Goal: Transaction & Acquisition: Purchase product/service

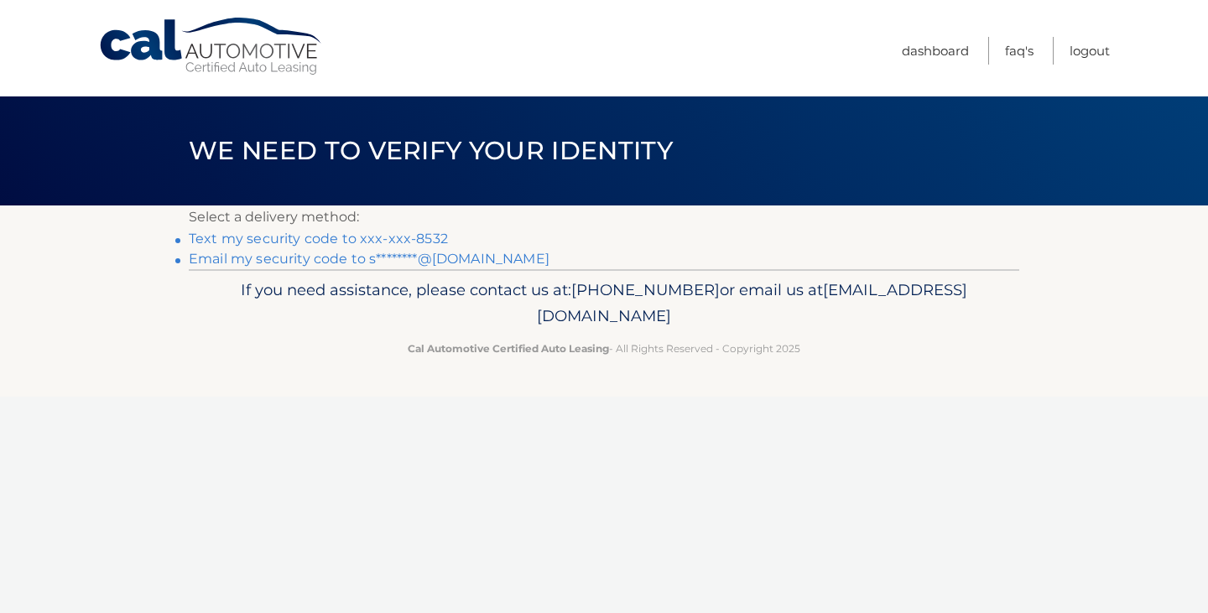
click at [298, 239] on link "Text my security code to xxx-xxx-8532" at bounding box center [318, 239] width 259 height 16
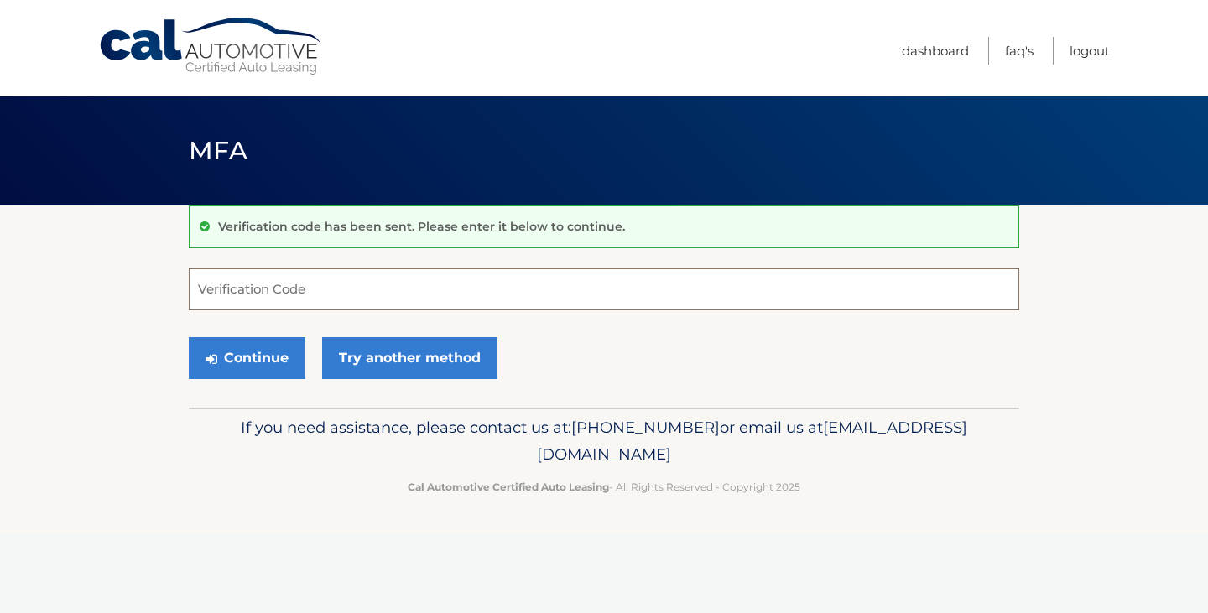
click at [293, 282] on input "Verification Code" at bounding box center [604, 289] width 830 height 42
type input "029840"
click at [274, 355] on button "Continue" at bounding box center [247, 358] width 117 height 42
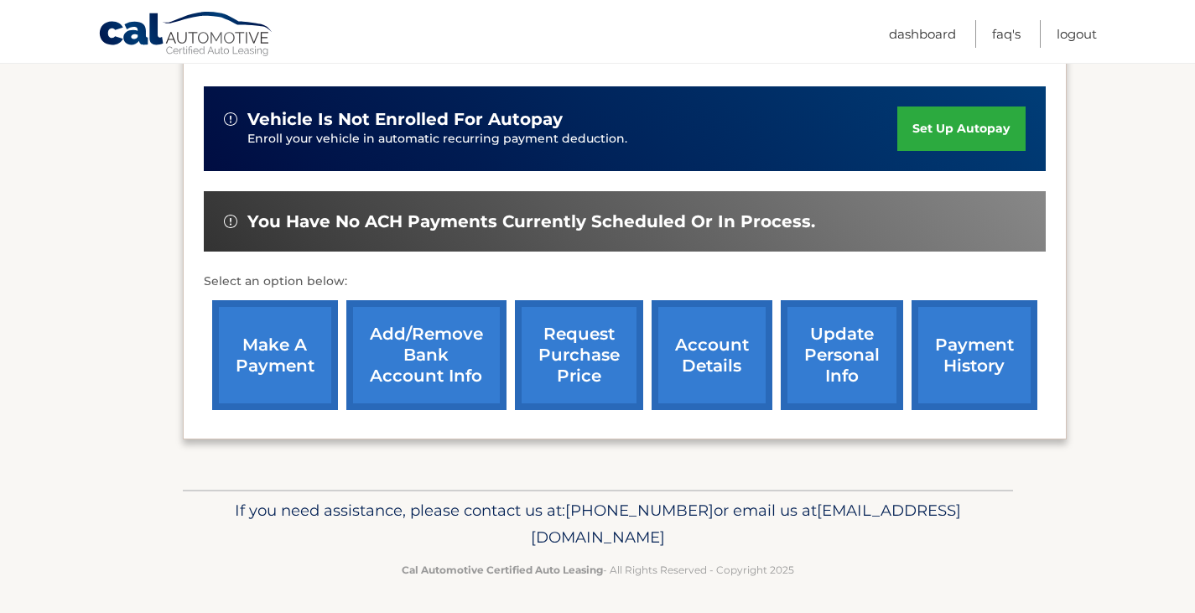
scroll to position [403, 0]
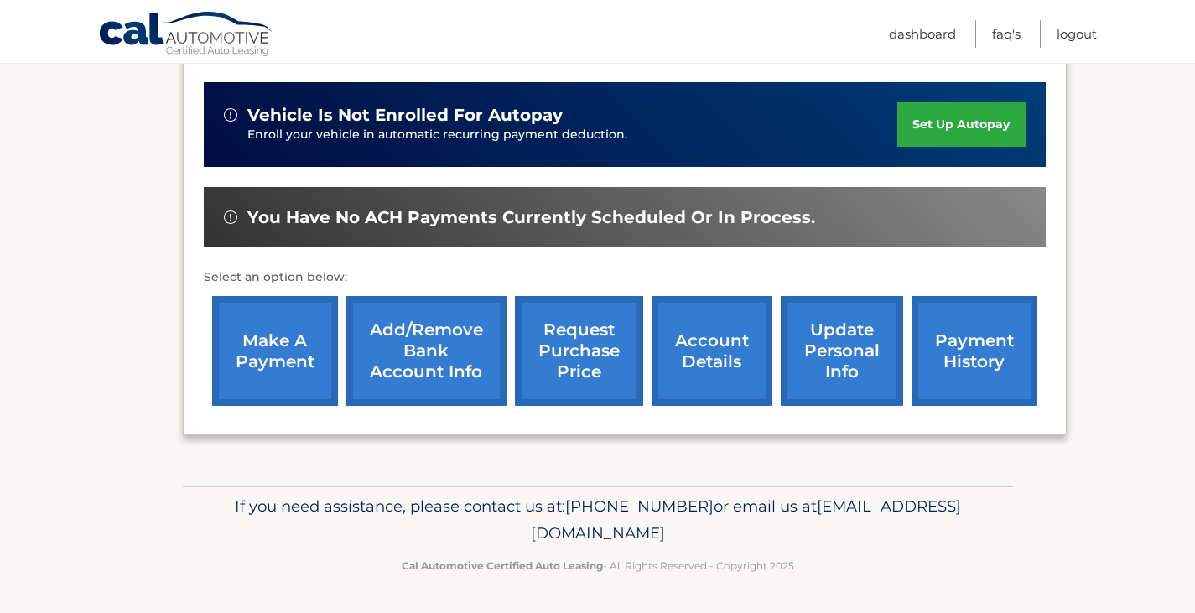
click at [273, 369] on link "make a payment" at bounding box center [275, 351] width 126 height 110
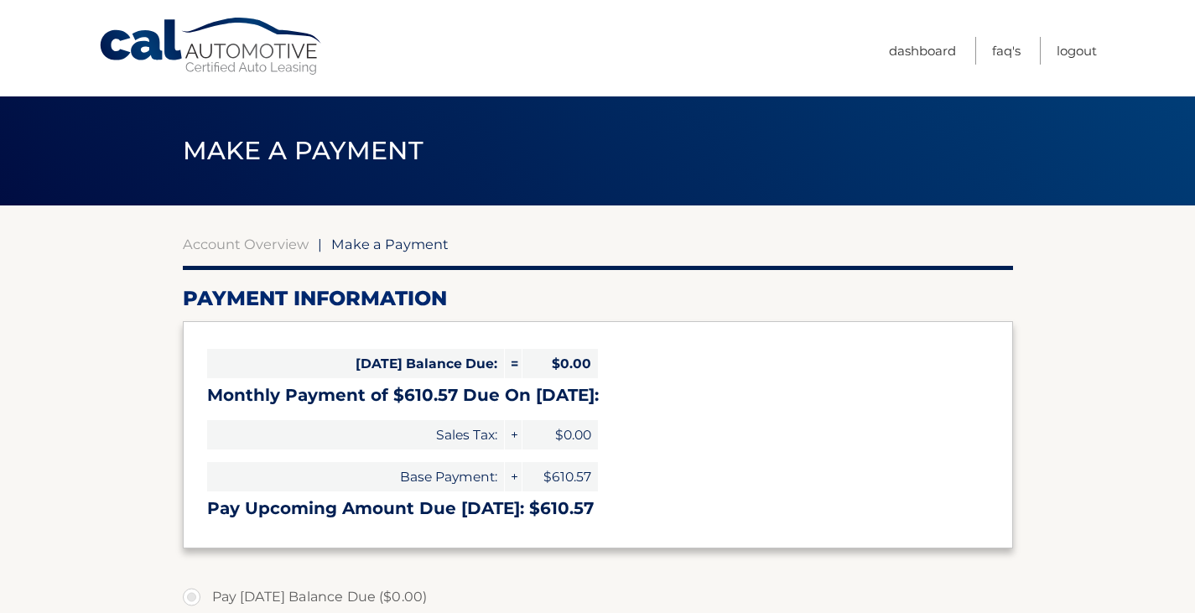
select select "NWNhMWFmYjktYTQ1Yi00MzJjLTk3MjUtYTRkMTY5Y2U5MDM3"
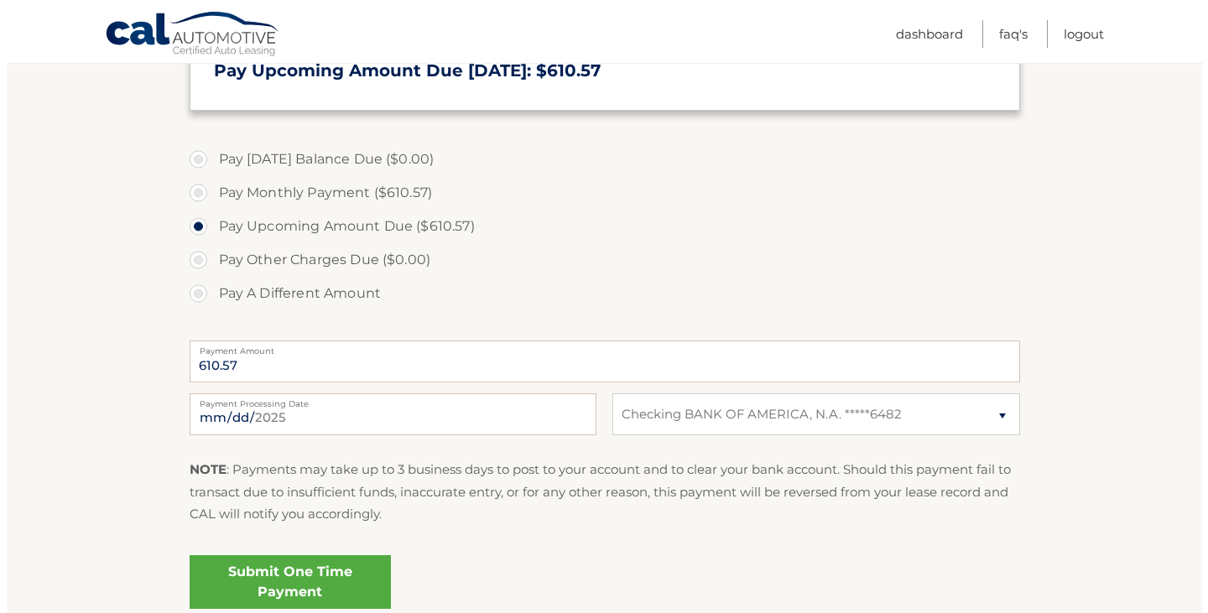
scroll to position [501, 0]
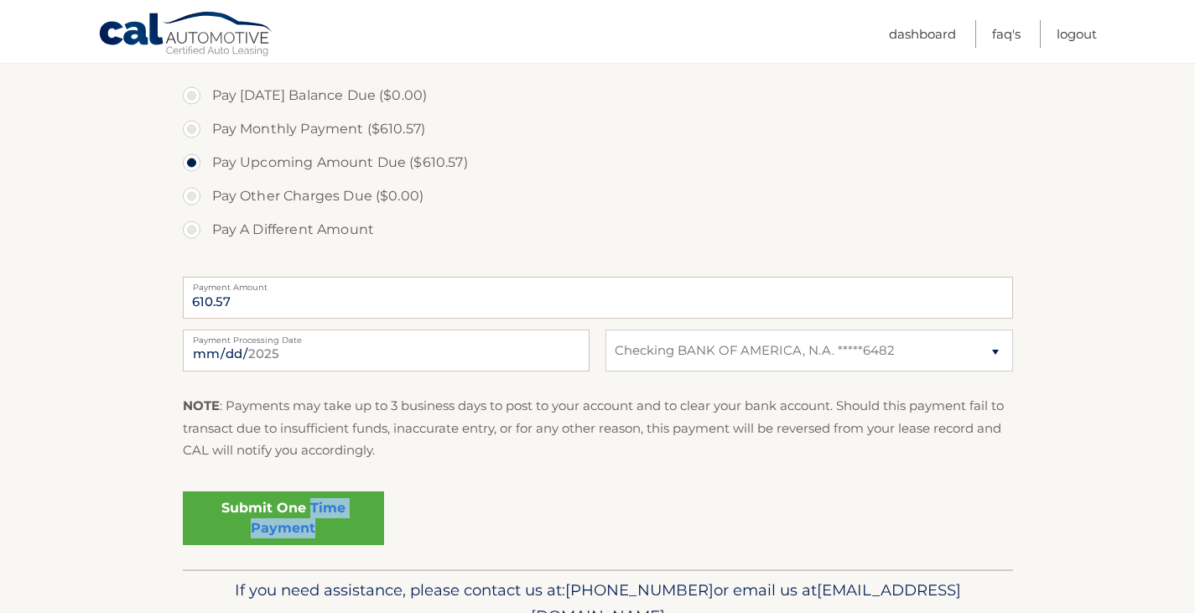
click at [312, 518] on link "Submit One Time Payment" at bounding box center [283, 518] width 201 height 54
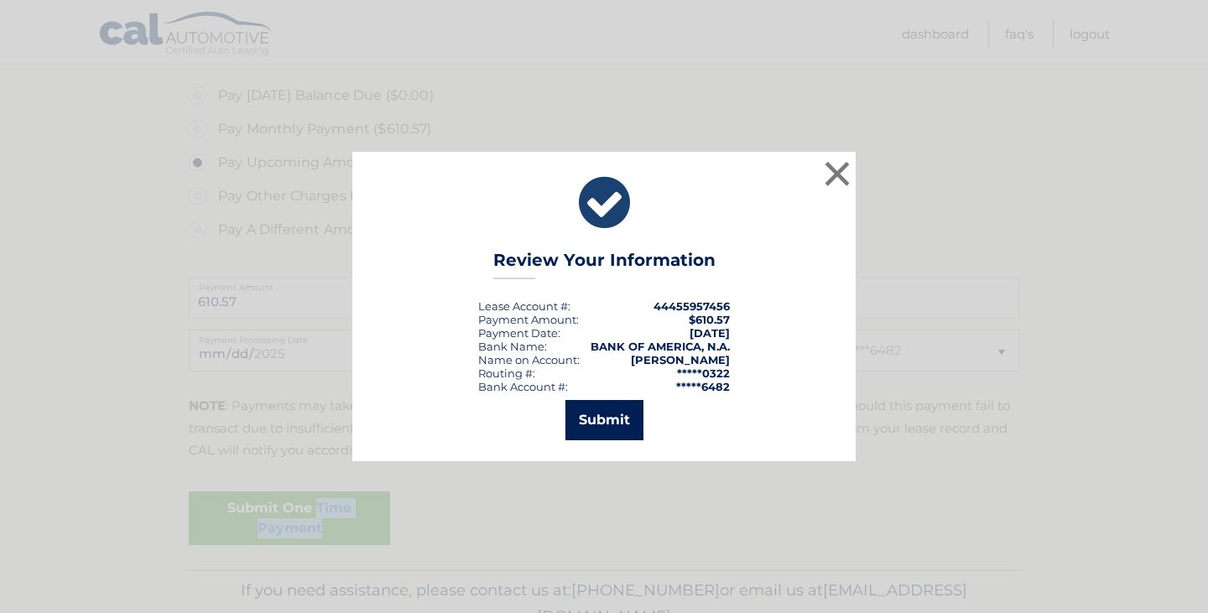
click at [605, 418] on button "Submit" at bounding box center [604, 420] width 78 height 40
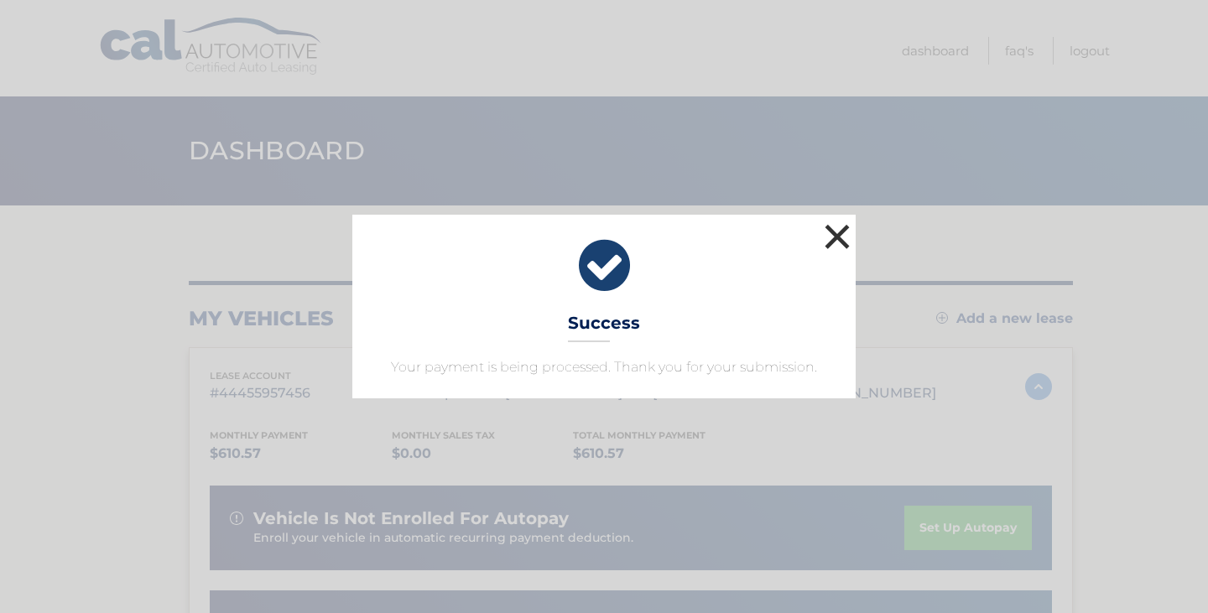
click at [838, 233] on button "×" at bounding box center [837, 237] width 34 height 34
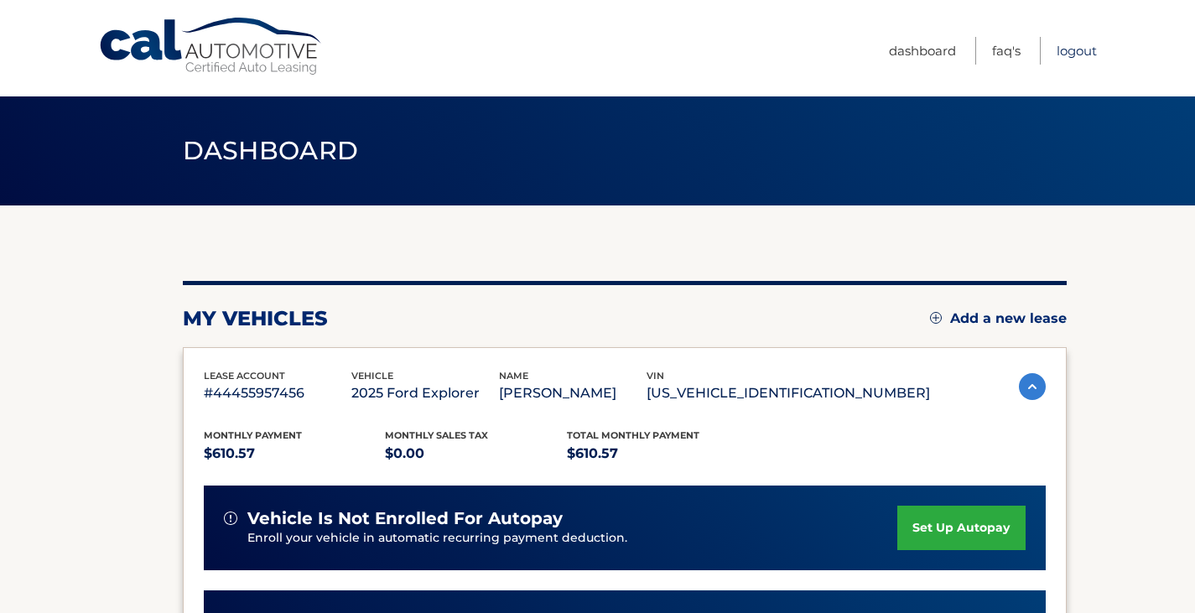
click at [1080, 49] on link "Logout" at bounding box center [1077, 51] width 40 height 28
